Goal: Navigation & Orientation: Understand site structure

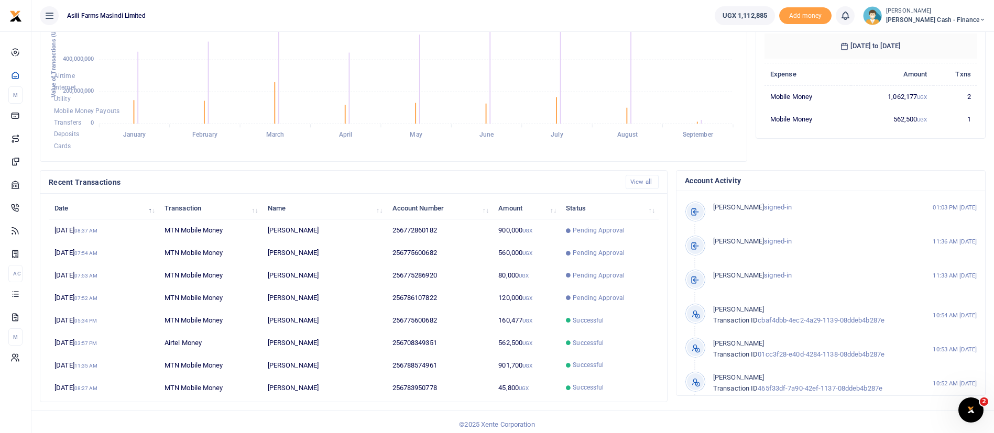
scroll to position [193, 0]
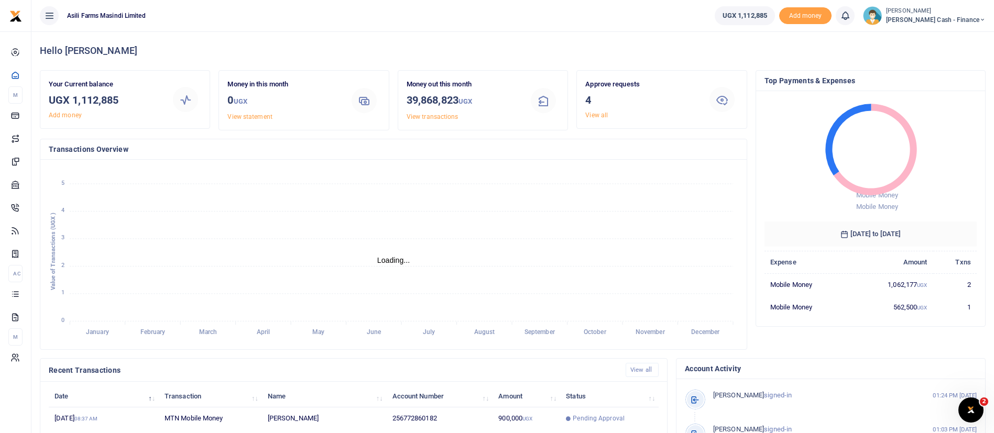
scroll to position [193, 0]
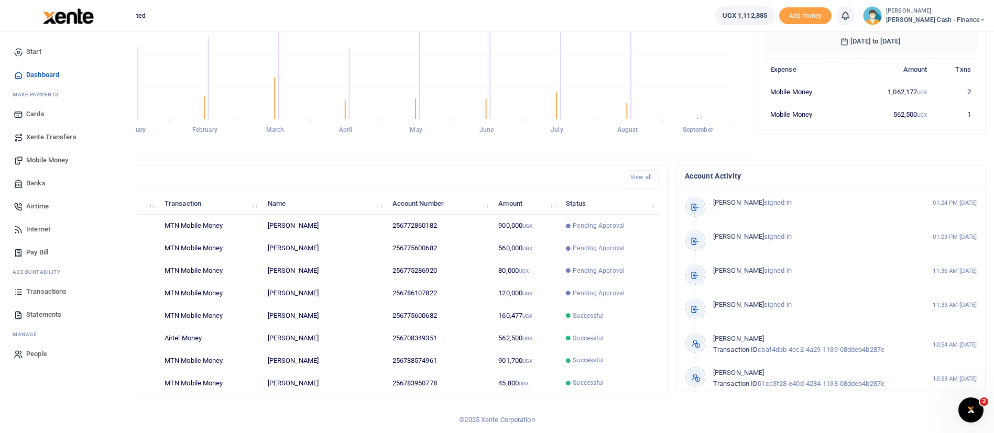
click at [81, 19] on img at bounding box center [68, 16] width 51 height 16
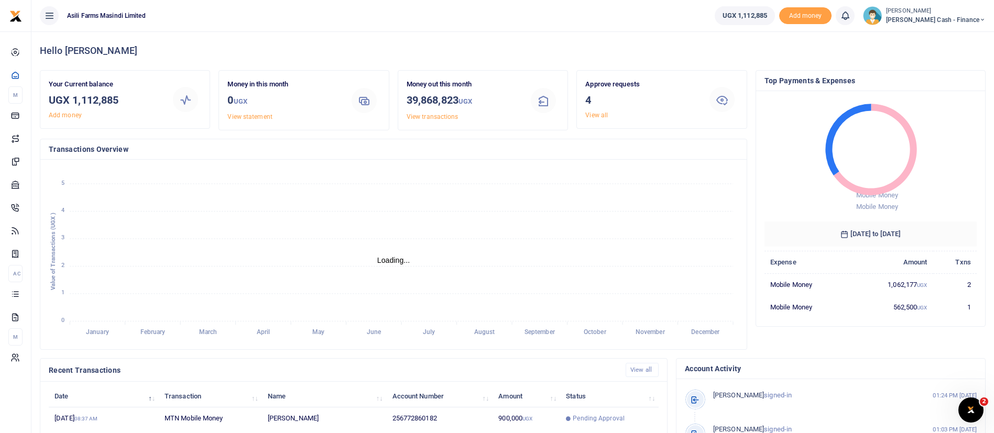
scroll to position [13, 13]
